Goal: Information Seeking & Learning: Learn about a topic

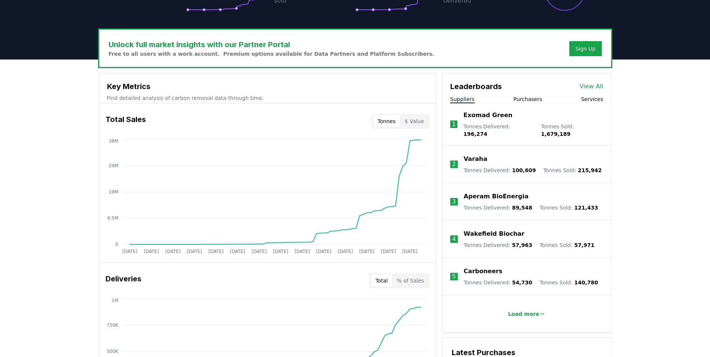
scroll to position [224, 0]
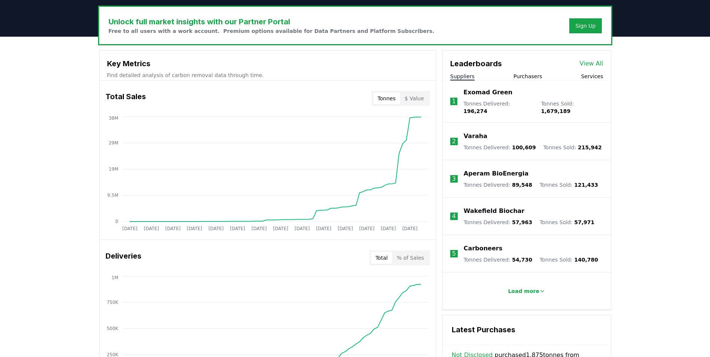
click at [531, 76] on button "Purchasers" at bounding box center [527, 76] width 29 height 7
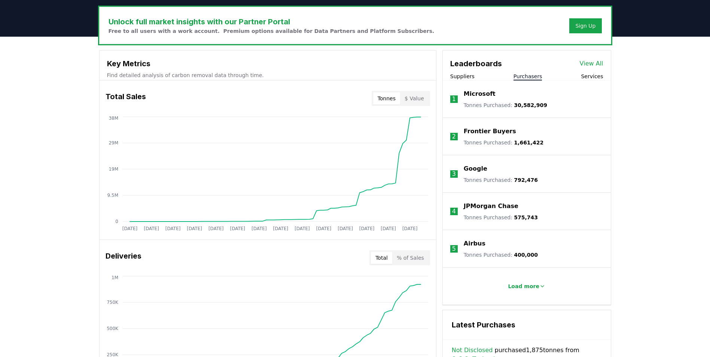
click at [467, 94] on p "Microsoft" at bounding box center [480, 93] width 32 height 9
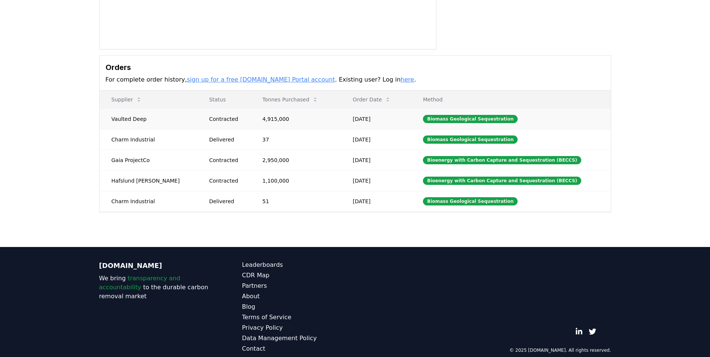
scroll to position [177, 0]
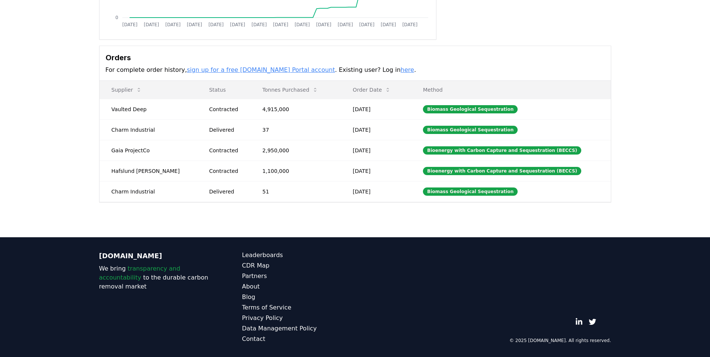
click at [284, 70] on link "sign up for a free CDR.fyi Portal account" at bounding box center [261, 69] width 148 height 7
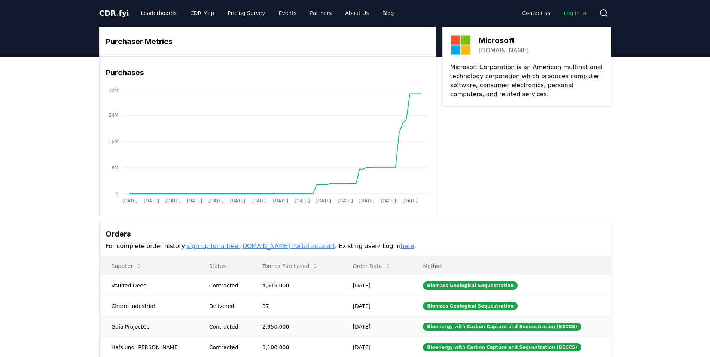
scroll to position [0, 0]
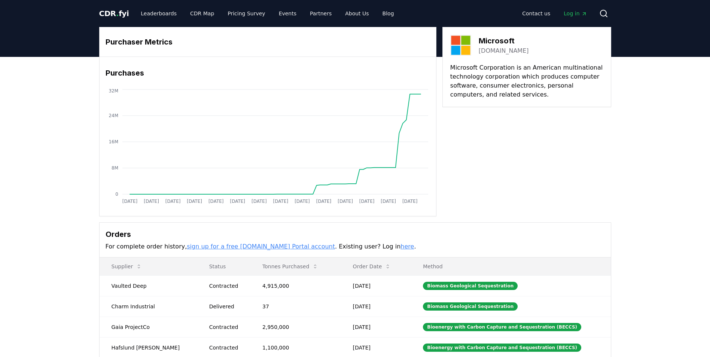
click at [119, 11] on span "CDR . fyi" at bounding box center [114, 13] width 30 height 9
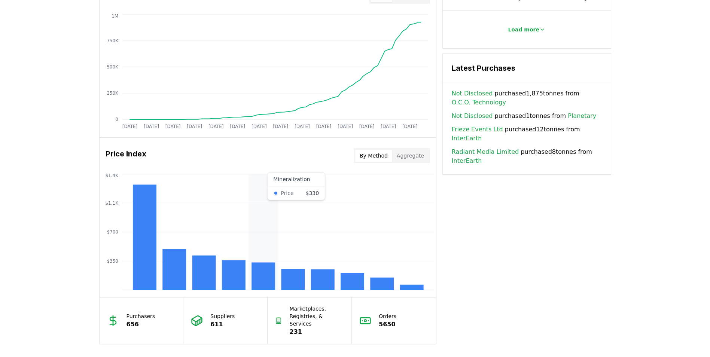
scroll to position [486, 0]
click at [371, 156] on button "By Method" at bounding box center [373, 155] width 37 height 12
click at [345, 285] on rect at bounding box center [352, 280] width 24 height 17
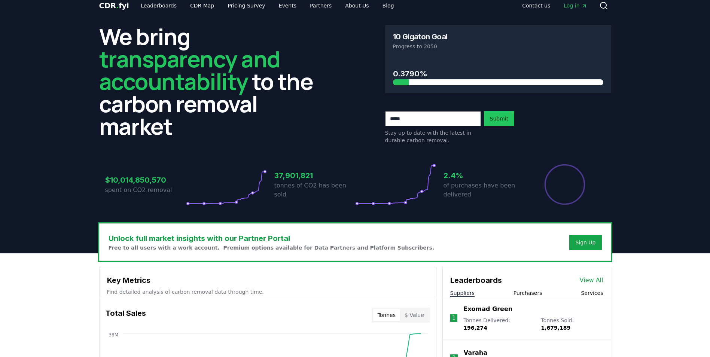
scroll to position [0, 0]
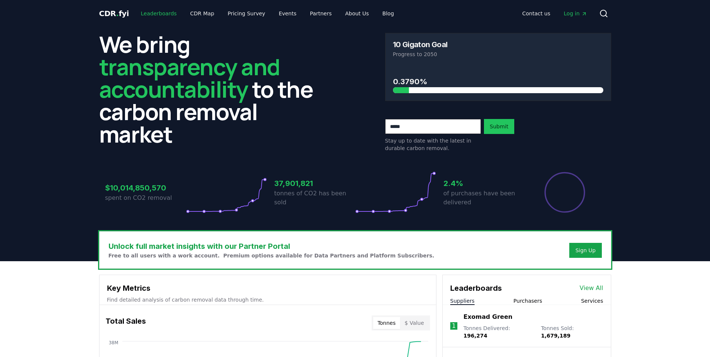
click at [165, 14] on link "Leaderboards" at bounding box center [159, 13] width 48 height 13
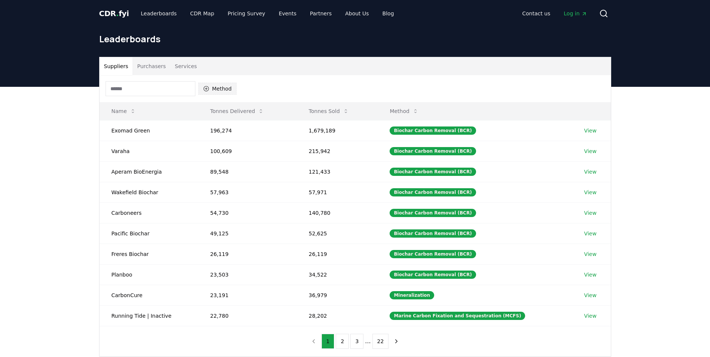
click at [214, 89] on button "Method" at bounding box center [217, 89] width 39 height 12
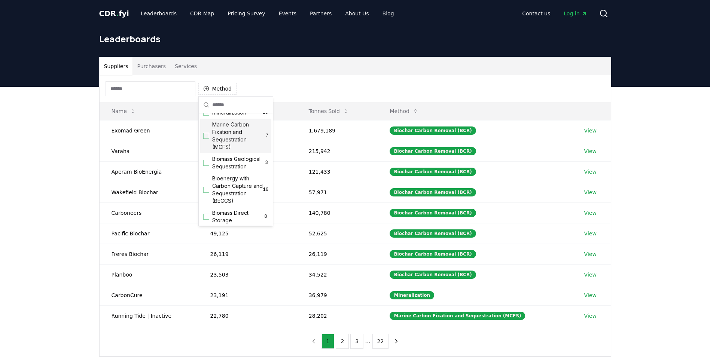
scroll to position [75, 0]
click at [205, 146] on div "Suggestions" at bounding box center [206, 143] width 6 height 6
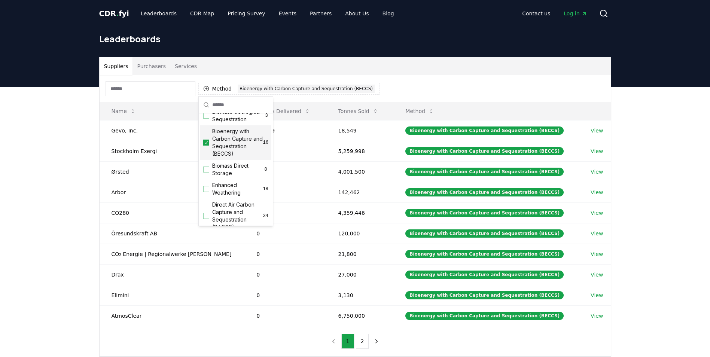
click at [376, 69] on div "Suppliers Purchasers Services" at bounding box center [355, 66] width 511 height 18
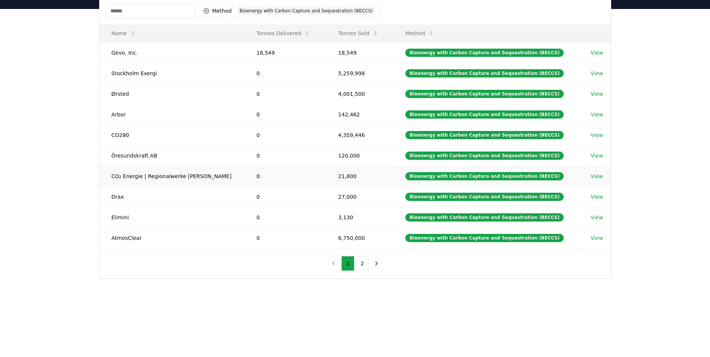
scroll to position [112, 0]
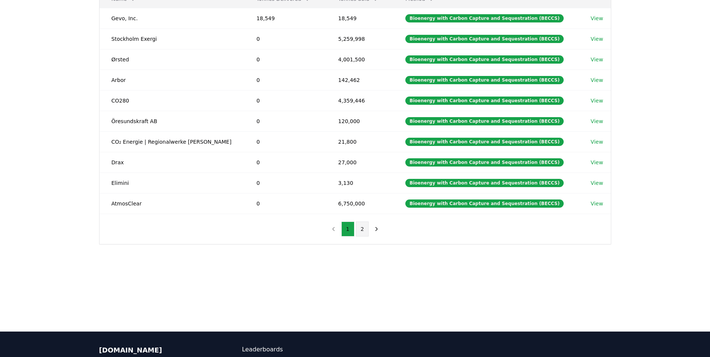
click at [362, 230] on button "2" at bounding box center [362, 228] width 13 height 15
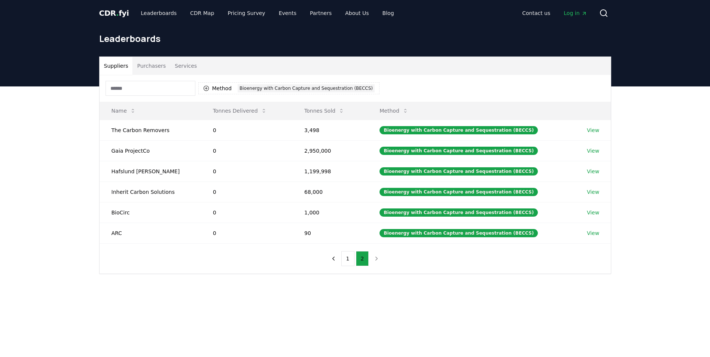
scroll to position [0, 0]
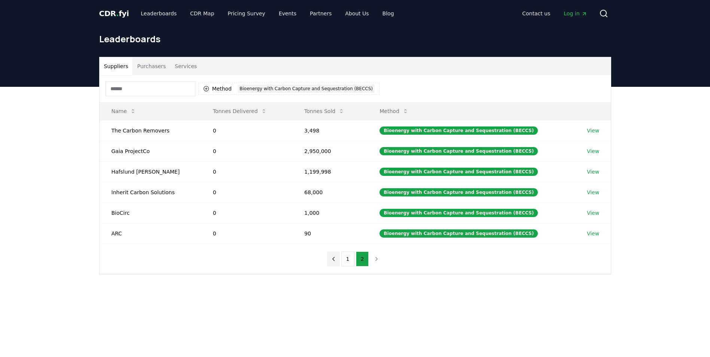
click at [334, 257] on icon "previous page" at bounding box center [333, 258] width 2 height 3
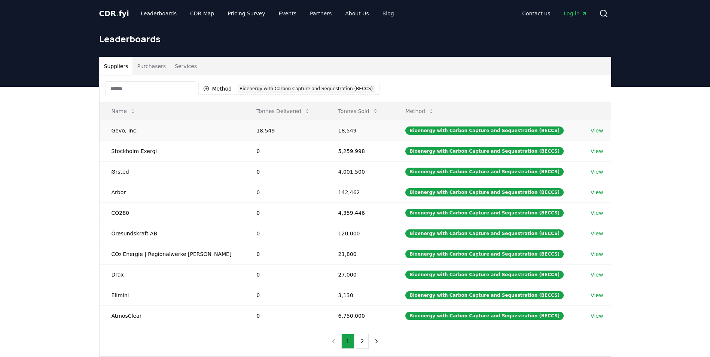
click at [592, 132] on link "View" at bounding box center [596, 130] width 12 height 7
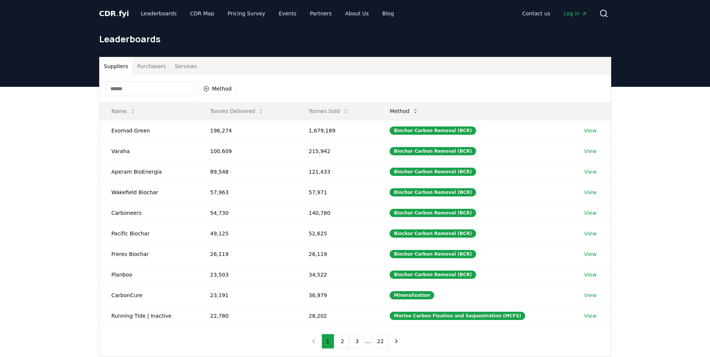
click at [418, 113] on icon at bounding box center [415, 111] width 6 height 6
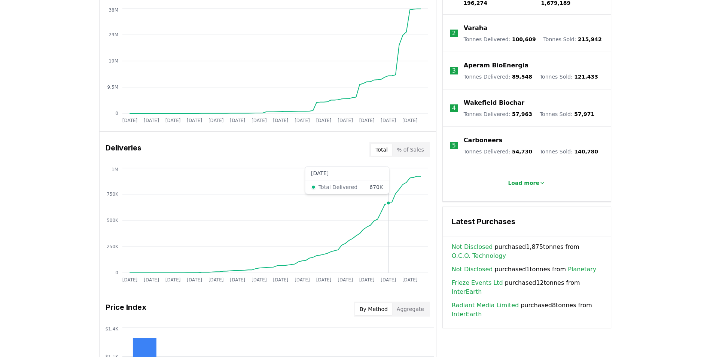
scroll to position [374, 0]
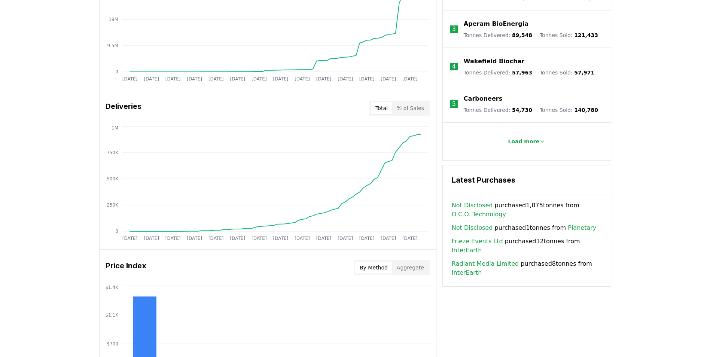
click at [382, 107] on button "Total" at bounding box center [381, 108] width 21 height 12
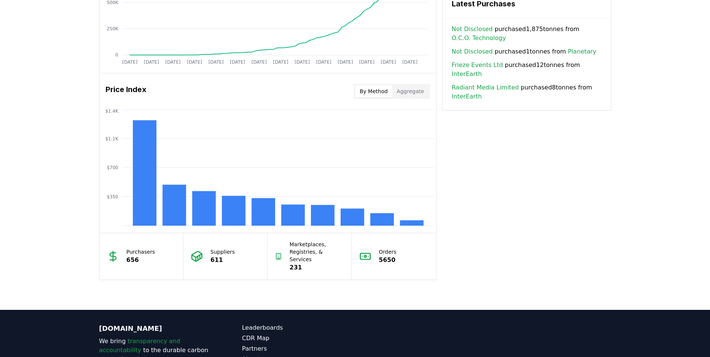
scroll to position [561, 0]
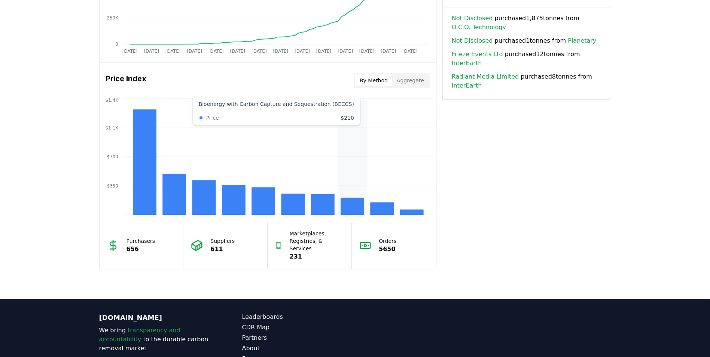
click at [355, 208] on rect at bounding box center [352, 206] width 24 height 17
click at [354, 208] on rect at bounding box center [352, 206] width 24 height 17
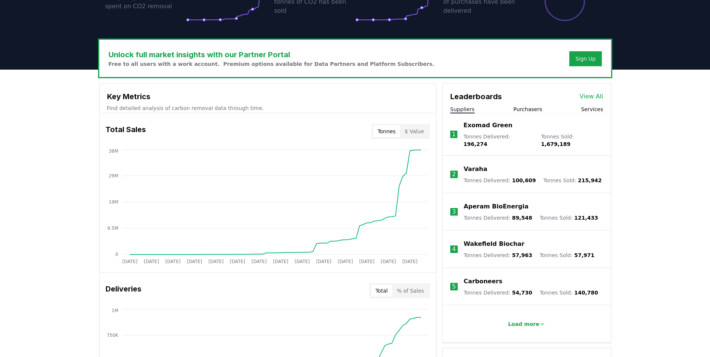
scroll to position [150, 0]
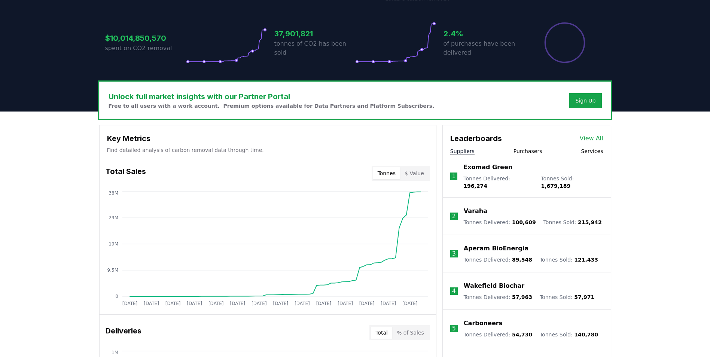
click at [600, 151] on button "Services" at bounding box center [592, 150] width 22 height 7
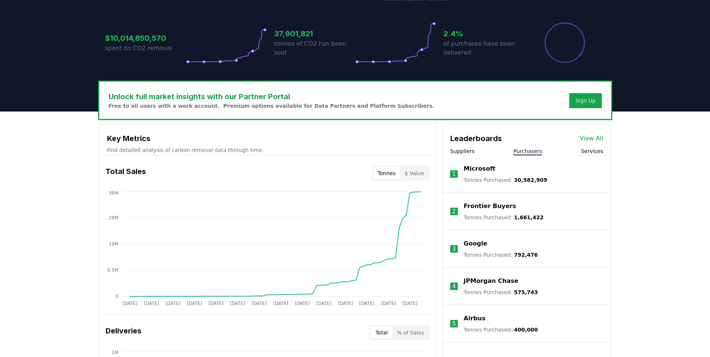
click at [516, 151] on button "Purchasers" at bounding box center [527, 150] width 29 height 7
click at [581, 138] on link "View All" at bounding box center [591, 138] width 24 height 9
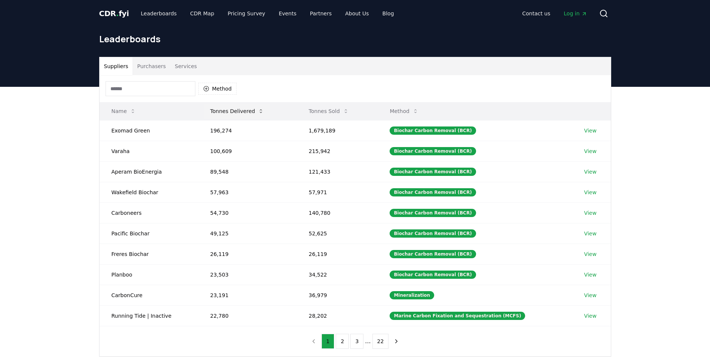
click at [250, 112] on button "Tonnes Delivered" at bounding box center [237, 111] width 66 height 15
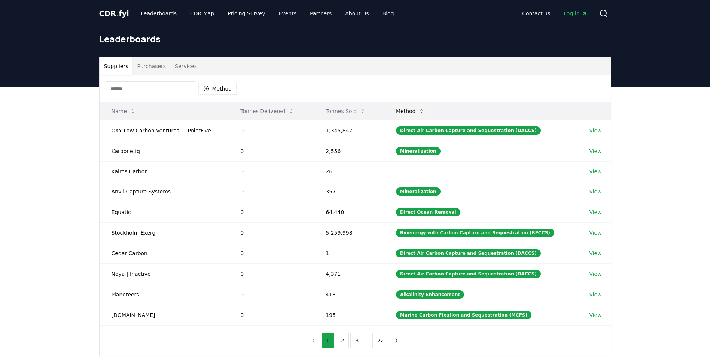
click at [424, 113] on icon at bounding box center [421, 111] width 6 height 6
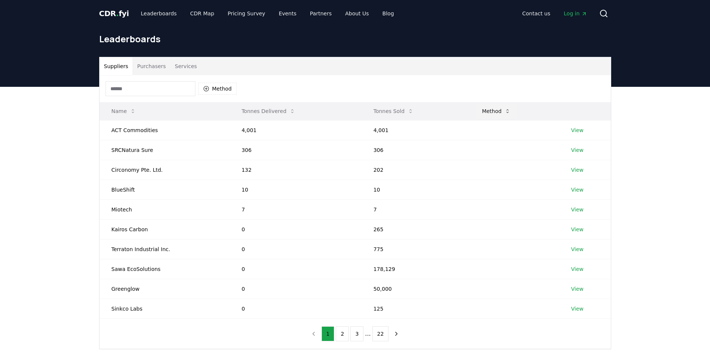
click at [511, 111] on button "Method" at bounding box center [496, 111] width 41 height 15
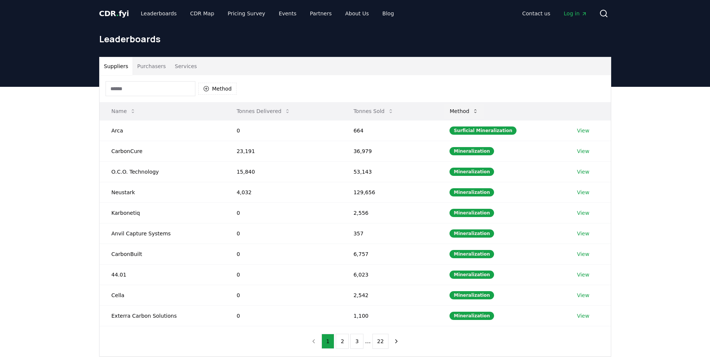
click at [477, 112] on icon at bounding box center [475, 111] width 6 height 6
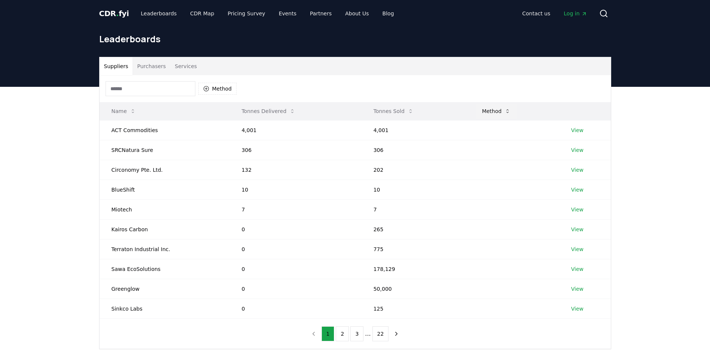
click at [480, 111] on button "Method" at bounding box center [496, 111] width 41 height 15
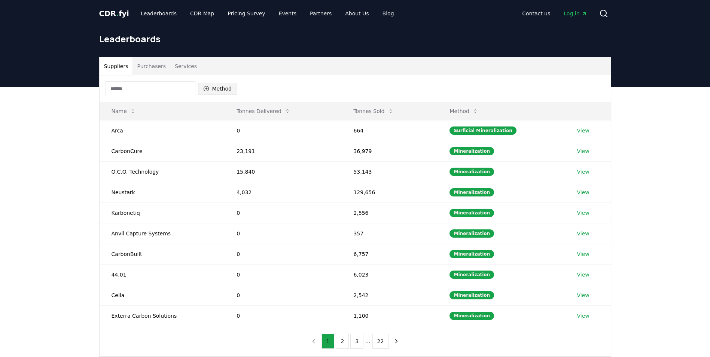
click at [218, 92] on button "Method" at bounding box center [217, 89] width 39 height 12
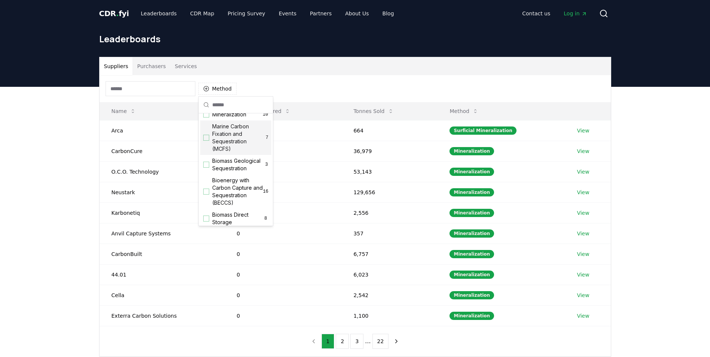
scroll to position [112, 0]
click at [207, 116] on div "Bioenergy with Carbon Capture and Sequestration (BECCS) 16" at bounding box center [235, 105] width 71 height 34
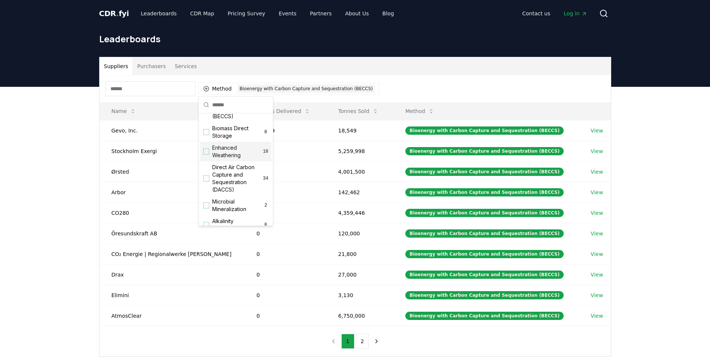
click at [51, 172] on div "Suppliers Purchasers Services Method 1 Bioenergy with Carbon Capture and Seques…" at bounding box center [355, 237] width 710 height 300
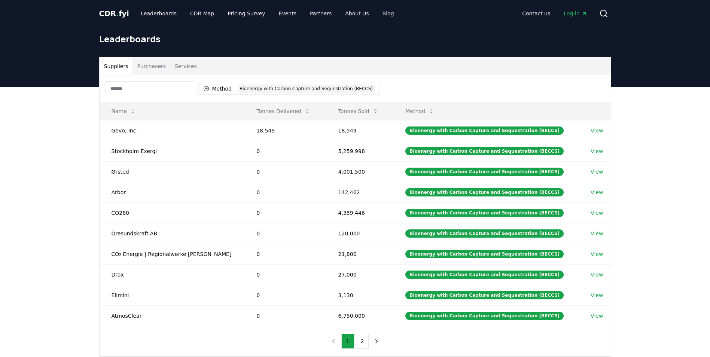
drag, startPoint x: 68, startPoint y: 120, endPoint x: 67, endPoint y: 105, distance: 15.4
click at [67, 105] on div "Suppliers Purchasers Services Method 1 Bioenergy with Carbon Capture and Seques…" at bounding box center [355, 237] width 710 height 300
drag, startPoint x: 68, startPoint y: 103, endPoint x: 665, endPoint y: 294, distance: 626.5
click at [664, 296] on div "Suppliers Purchasers Services Method 1 Bioenergy with Carbon Capture and Seques…" at bounding box center [355, 237] width 710 height 300
drag, startPoint x: 683, startPoint y: 6, endPoint x: 79, endPoint y: 119, distance: 613.9
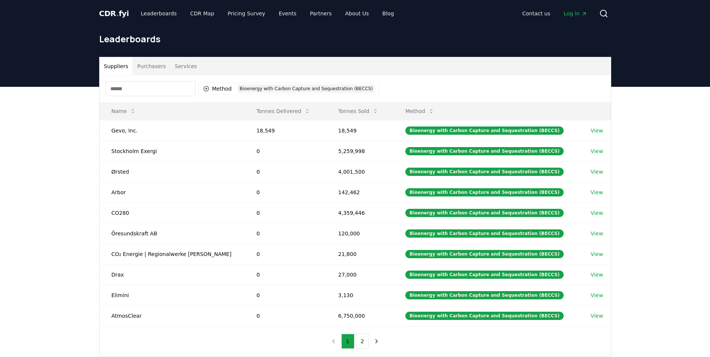
click at [79, 119] on div "Suppliers Purchasers Services Method 1 Bioenergy with Carbon Capture and Seques…" at bounding box center [355, 237] width 710 height 300
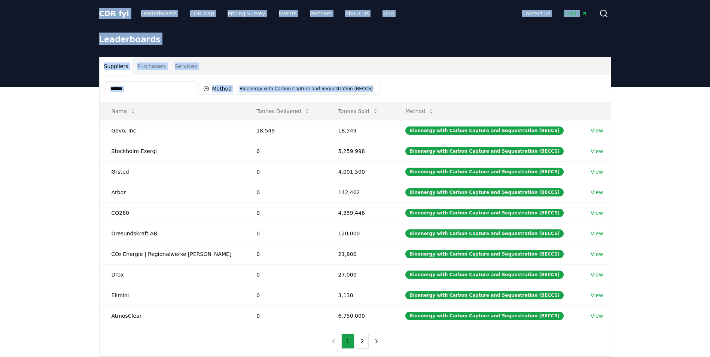
drag, startPoint x: 91, startPoint y: 6, endPoint x: 633, endPoint y: 298, distance: 615.6
click at [633, 298] on div "CDR . fyi Leaderboards CDR Map Pricing Survey Events Partners About Us Blog Con…" at bounding box center [355, 281] width 710 height 563
drag, startPoint x: 633, startPoint y: 298, endPoint x: 649, endPoint y: 322, distance: 28.5
click at [649, 322] on div "Suppliers Purchasers Services Method 1 Bioenergy with Carbon Capture and Seques…" at bounding box center [355, 237] width 710 height 300
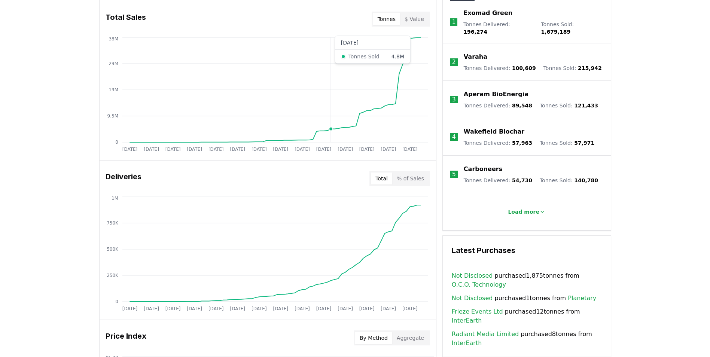
scroll to position [337, 0]
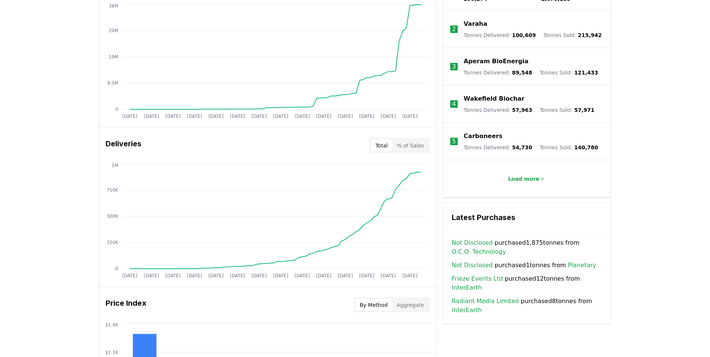
click at [380, 146] on button "Total" at bounding box center [381, 146] width 21 height 12
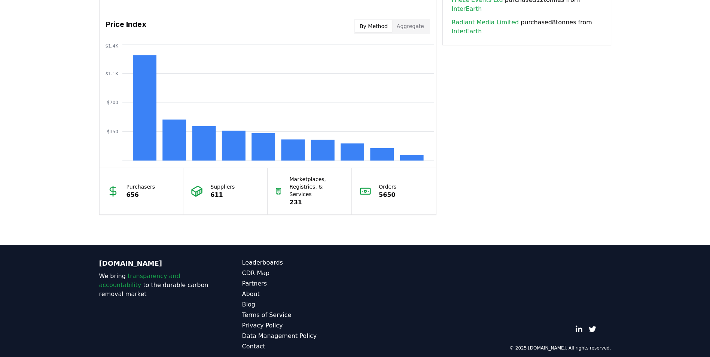
scroll to position [578, 0]
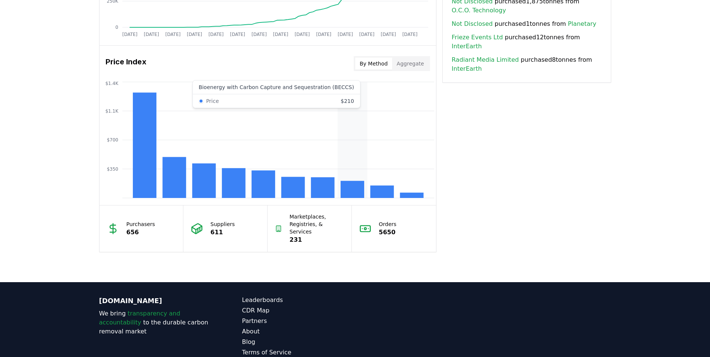
click at [343, 190] on rect at bounding box center [352, 189] width 24 height 17
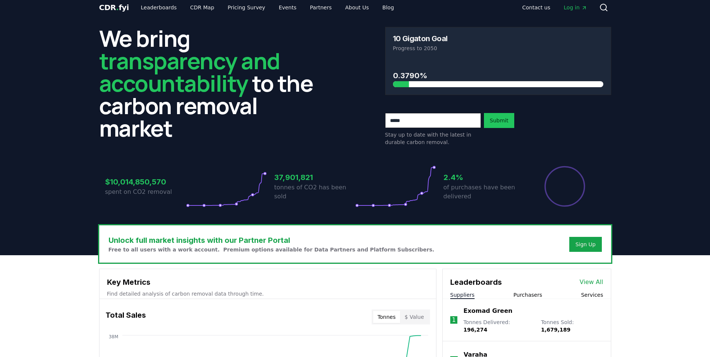
scroll to position [0, 0]
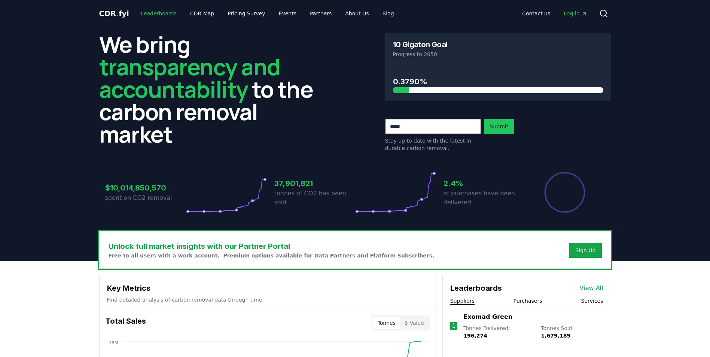
click at [159, 14] on link "Leaderboards" at bounding box center [159, 13] width 48 height 13
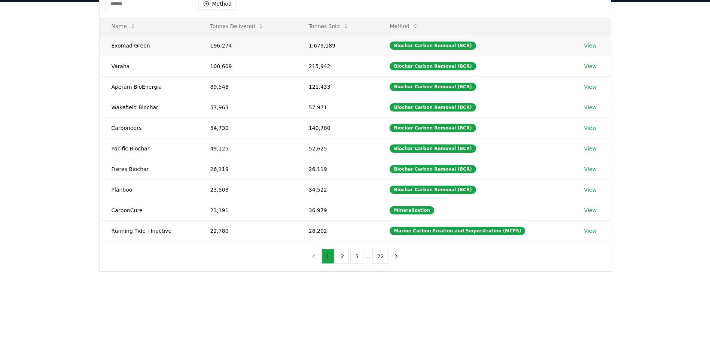
scroll to position [37, 0]
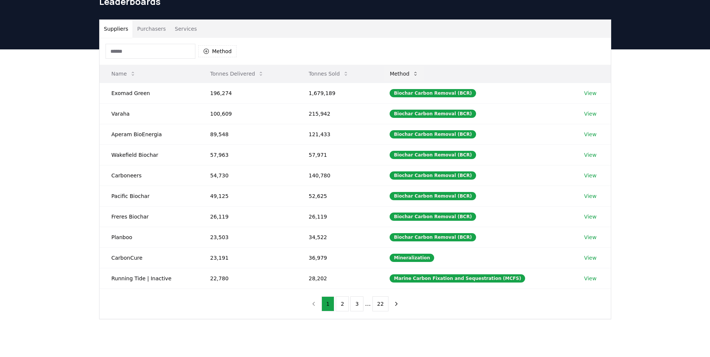
click at [418, 76] on button "Method" at bounding box center [403, 73] width 41 height 15
click at [378, 76] on th "Tonnes Sold" at bounding box center [337, 74] width 81 height 18
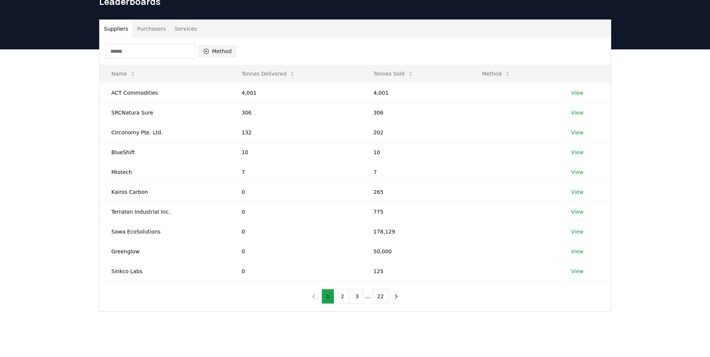
click at [221, 54] on button "Method" at bounding box center [217, 51] width 39 height 12
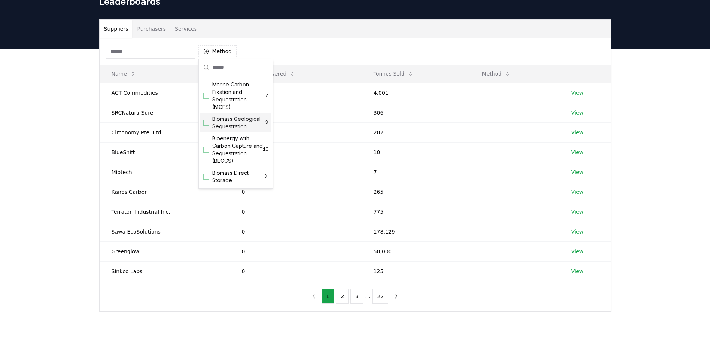
scroll to position [75, 0]
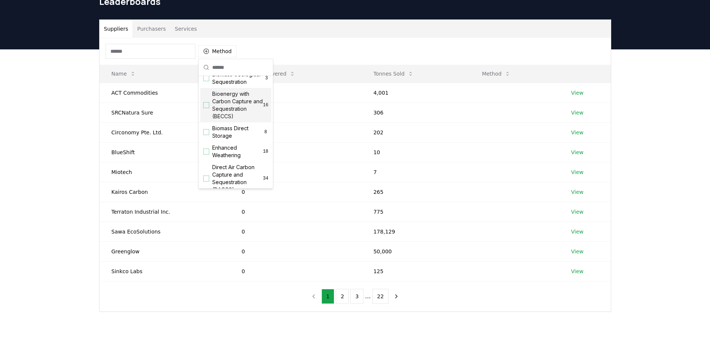
click at [207, 108] on div "Suggestions" at bounding box center [206, 105] width 6 height 6
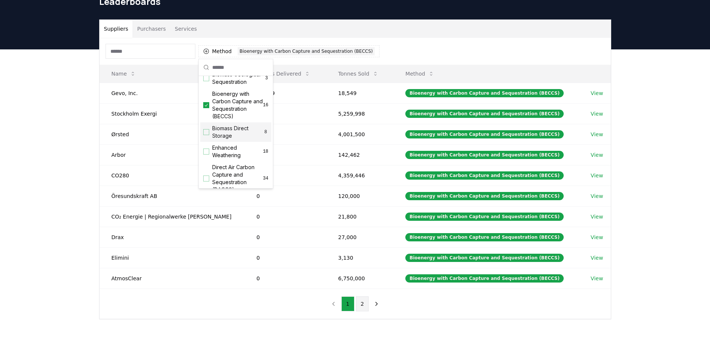
click at [360, 303] on button "2" at bounding box center [362, 303] width 13 height 15
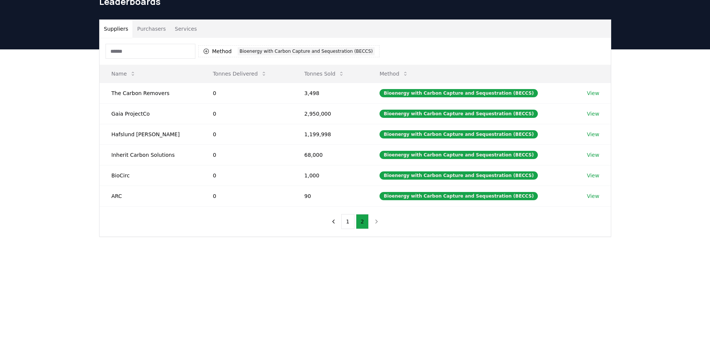
scroll to position [0, 0]
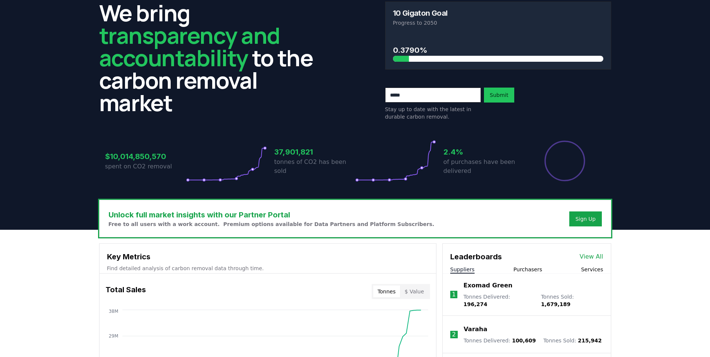
scroll to position [75, 0]
